Goal: Book appointment/travel/reservation

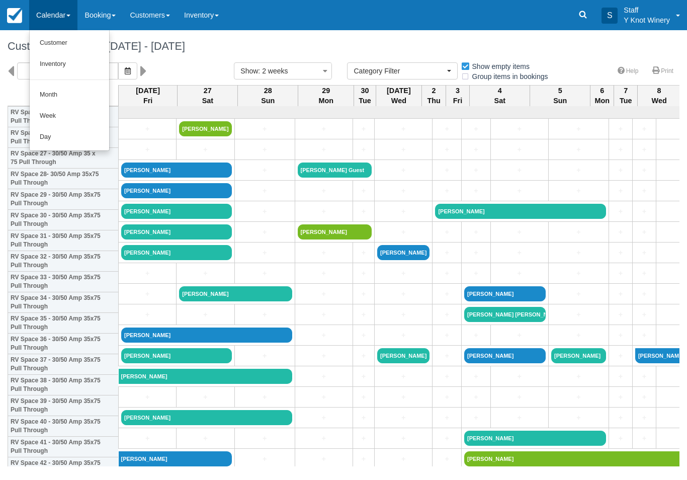
select select
click at [89, 44] on link "Customer" at bounding box center [69, 43] width 79 height 21
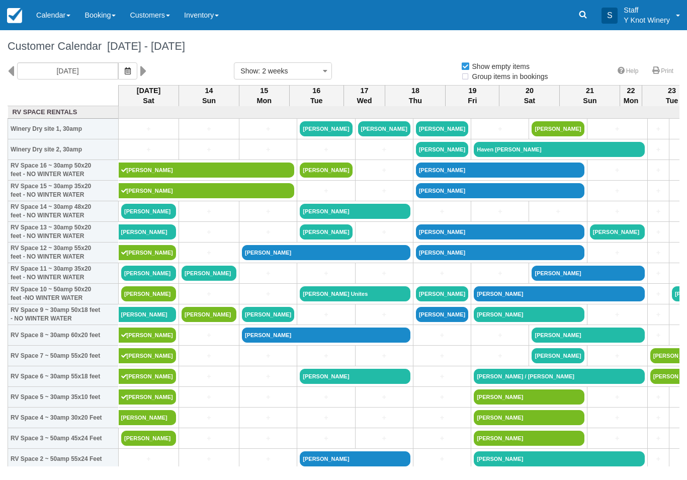
select select
click at [147, 134] on link "+" at bounding box center [148, 129] width 55 height 11
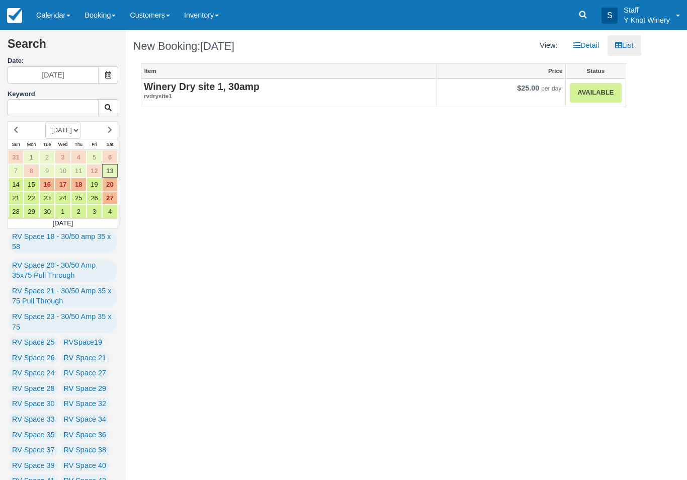
click at [590, 89] on link "Available" at bounding box center [595, 93] width 51 height 20
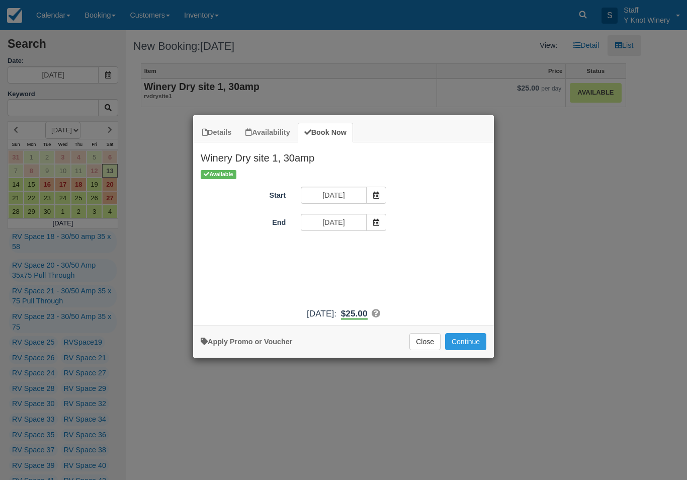
click at [471, 350] on button "Continue" at bounding box center [465, 341] width 41 height 17
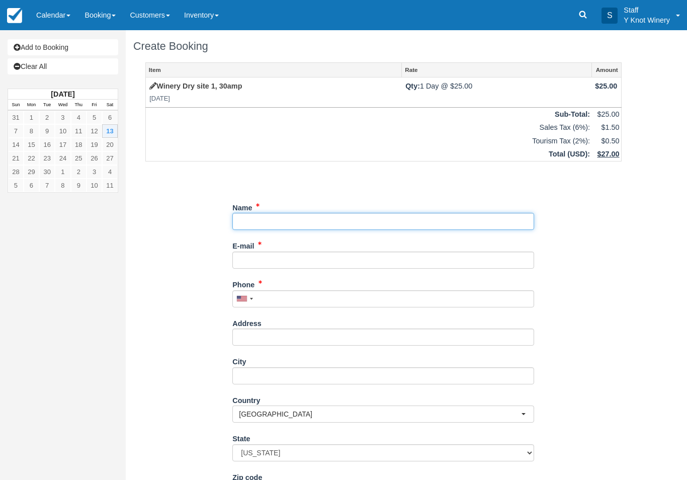
click at [248, 214] on input "Name" at bounding box center [383, 221] width 302 height 17
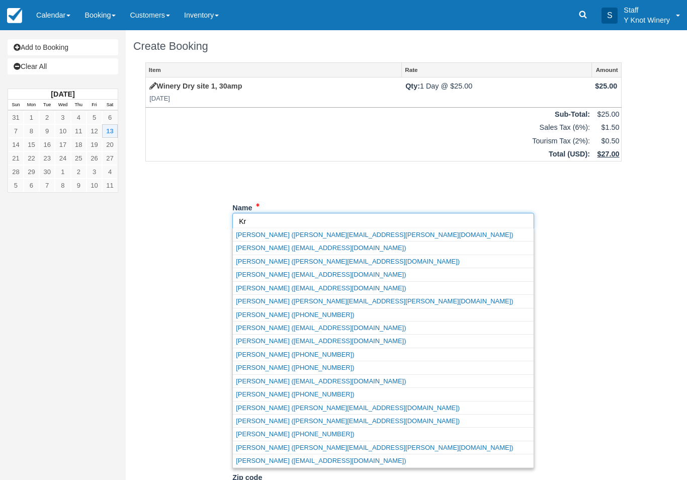
type input "K"
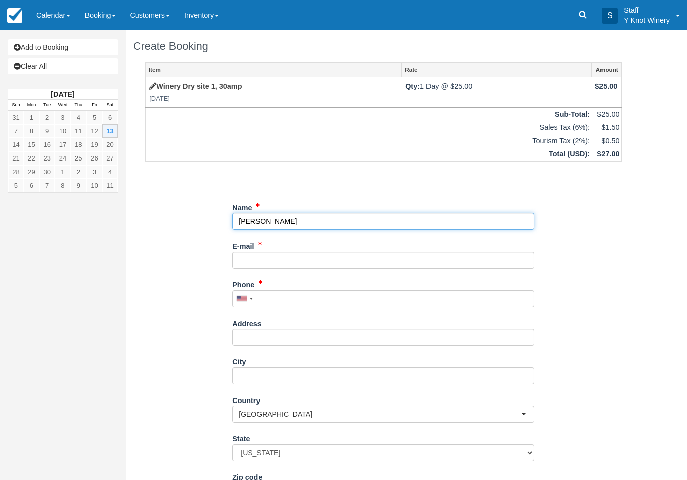
type input "[PERSON_NAME]"
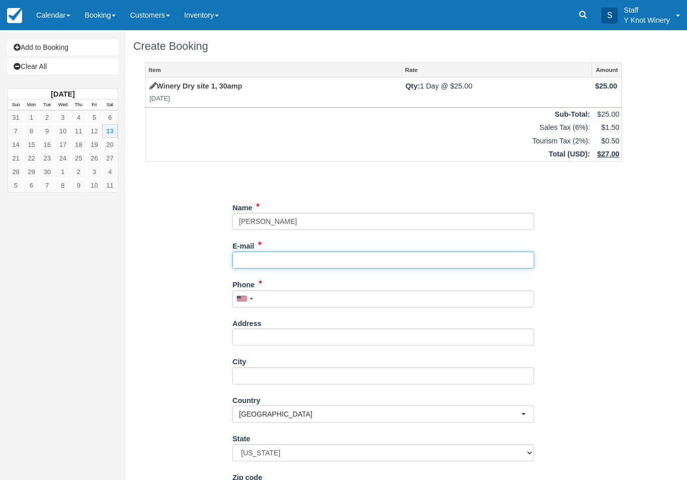
click at [271, 254] on input "E-mail" at bounding box center [383, 259] width 302 height 17
type input "morocketman@aol.com"
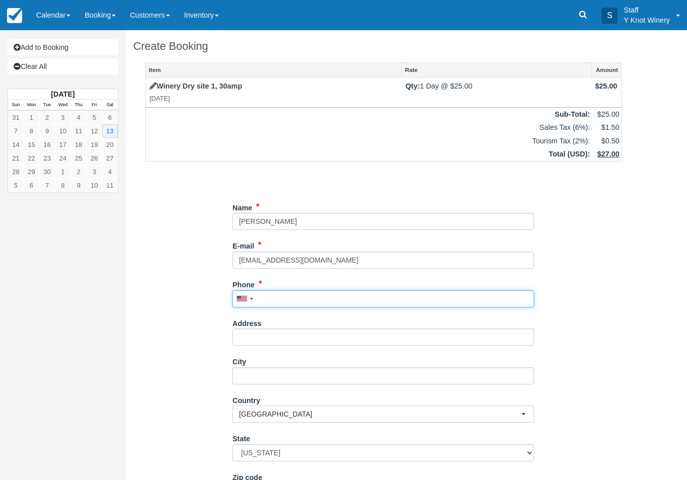
click at [294, 297] on input "Phone" at bounding box center [383, 298] width 302 height 17
click at [1, 473] on div "Add to Booking Clear All September 2025 Sun Mon Tue Wed Thu Fri Sat 31 1 2 3 4 …" at bounding box center [63, 240] width 126 height 480
click at [1, 464] on div "Add to Booking Clear All September 2025 Sun Mon Tue Wed Thu Fri Sat 31 1 2 3 4 …" at bounding box center [63, 240] width 126 height 480
click at [290, 293] on input "4" at bounding box center [383, 298] width 302 height 17
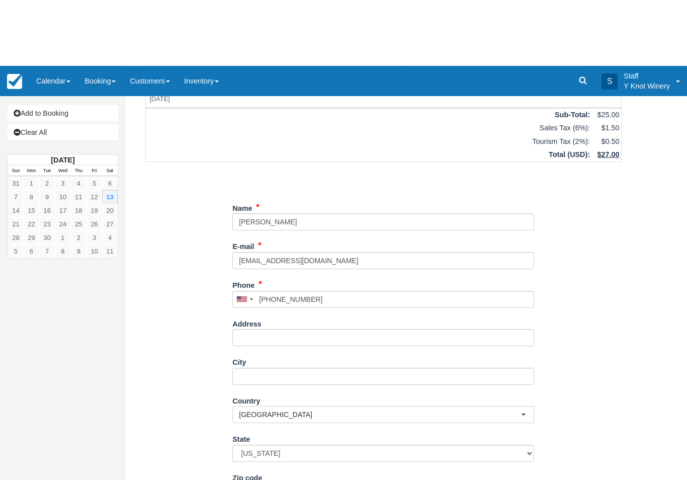
type input "+14174253595"
